Goal: Navigation & Orientation: Find specific page/section

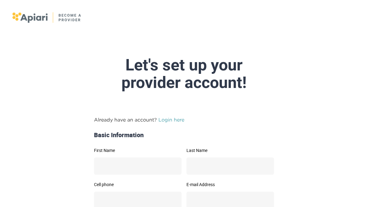
click at [176, 119] on link "Login here" at bounding box center [171, 120] width 26 height 6
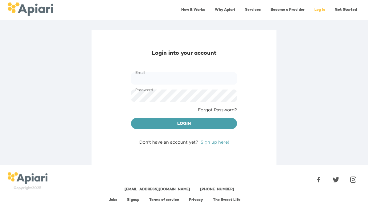
click at [174, 78] on input "Email" at bounding box center [184, 78] width 106 height 12
type input "**********"
click at [211, 125] on span "Login" at bounding box center [184, 124] width 96 height 8
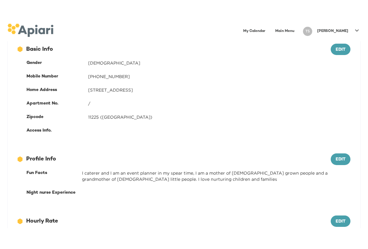
scroll to position [127, 0]
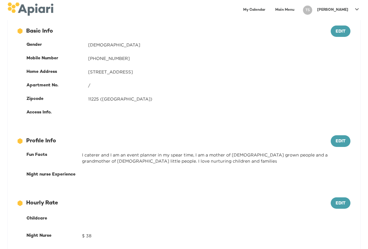
click at [55, 178] on div "Night nurse Experience" at bounding box center [188, 175] width 331 height 14
click at [64, 173] on div "Night nurse Experience" at bounding box center [53, 175] width 55 height 6
click at [43, 140] on div "12686743-09FA-4EEB-95D2-F2C0DBB3467E Created with sketchtool. Profile Info" at bounding box center [174, 141] width 313 height 8
click at [235, 157] on div "I caterer and I am an event planner in my spear time, I am a mother of [DEMOGRA…" at bounding box center [216, 158] width 268 height 12
click at [341, 10] on p "[PERSON_NAME]" at bounding box center [332, 9] width 31 height 5
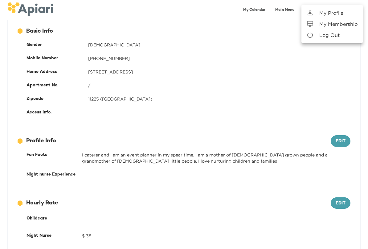
click at [338, 11] on p "My Profile" at bounding box center [331, 12] width 24 height 7
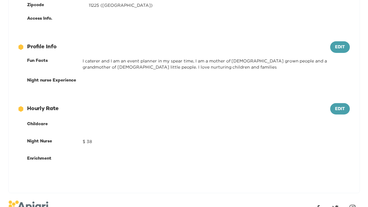
scroll to position [221, 0]
click at [64, 81] on div "Night nurse Experience" at bounding box center [53, 80] width 55 height 6
click at [41, 44] on div "12686743-09FA-4EEB-95D2-F2C0DBB3467E Created with sketchtool. Profile Info" at bounding box center [174, 47] width 313 height 8
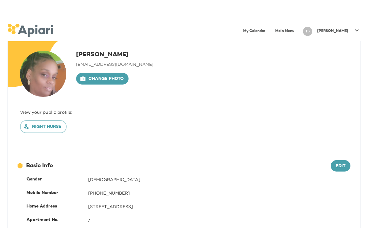
scroll to position [8, 0]
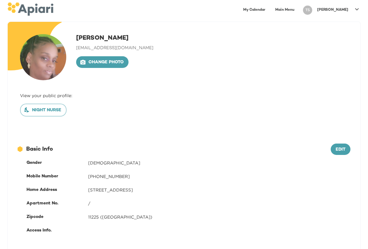
click at [57, 112] on span "Night nurse" at bounding box center [43, 111] width 36 height 8
